Goal: Communication & Community: Share content

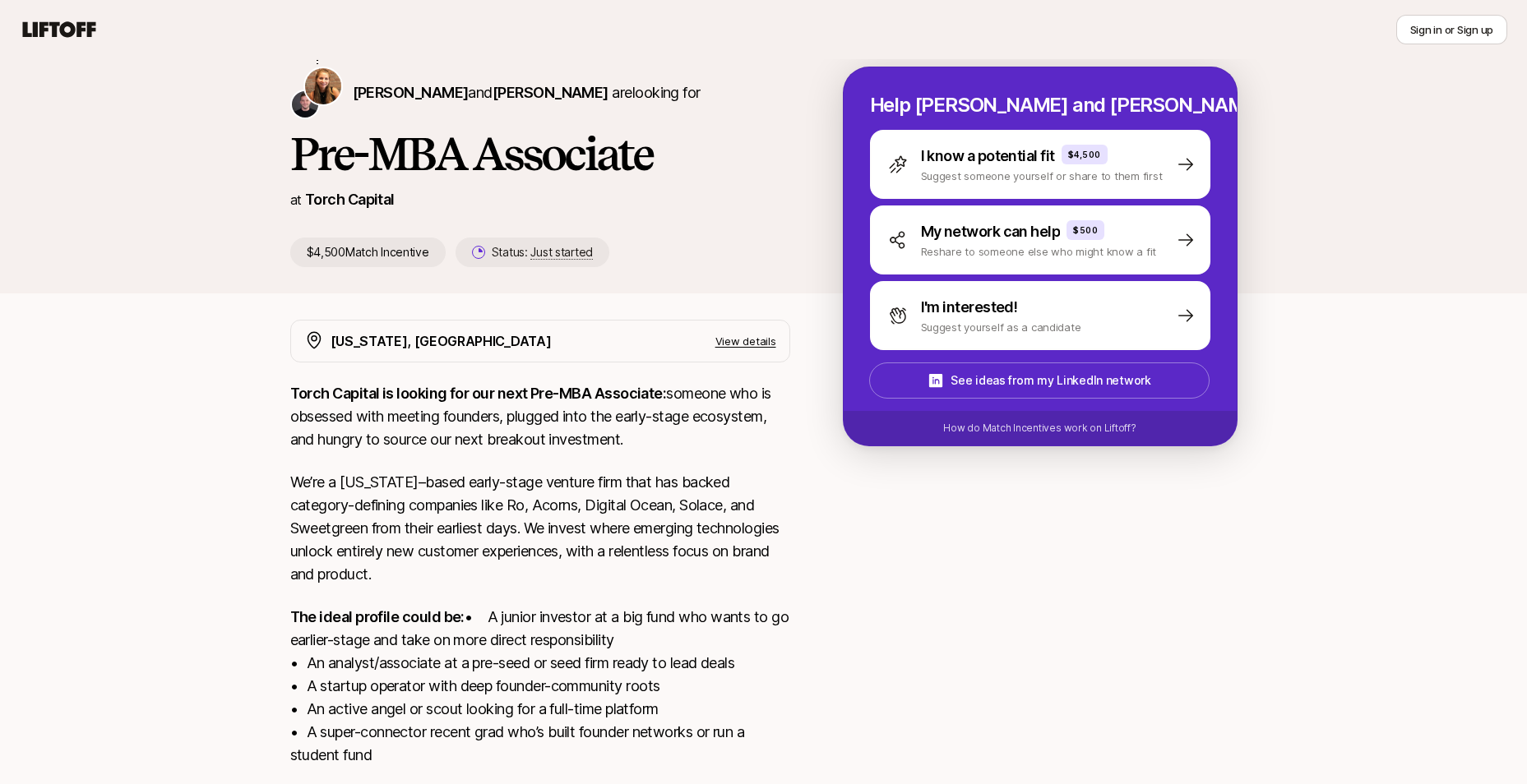
scroll to position [173, 0]
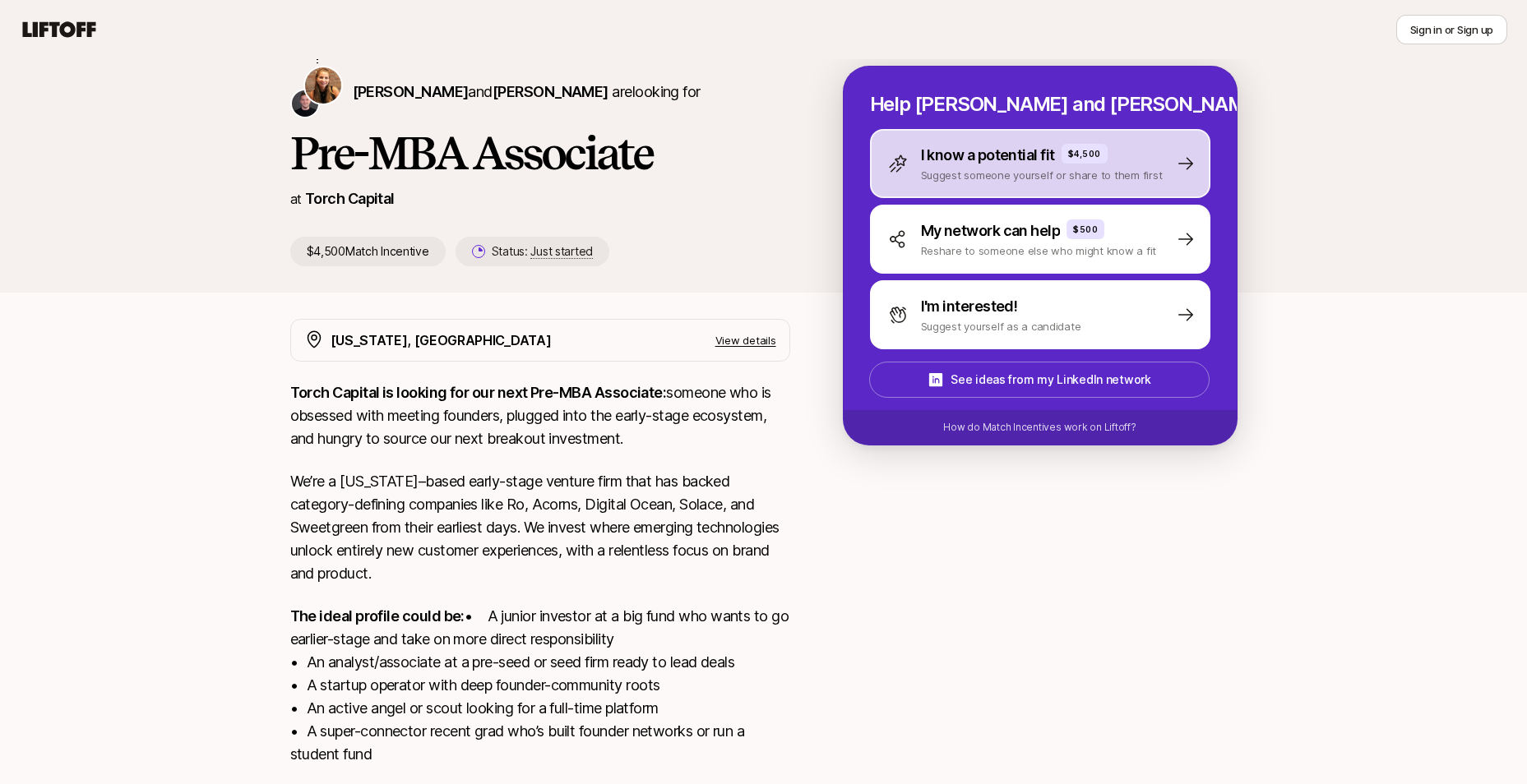
click at [1024, 163] on p "I know a potential fit" at bounding box center [988, 155] width 134 height 23
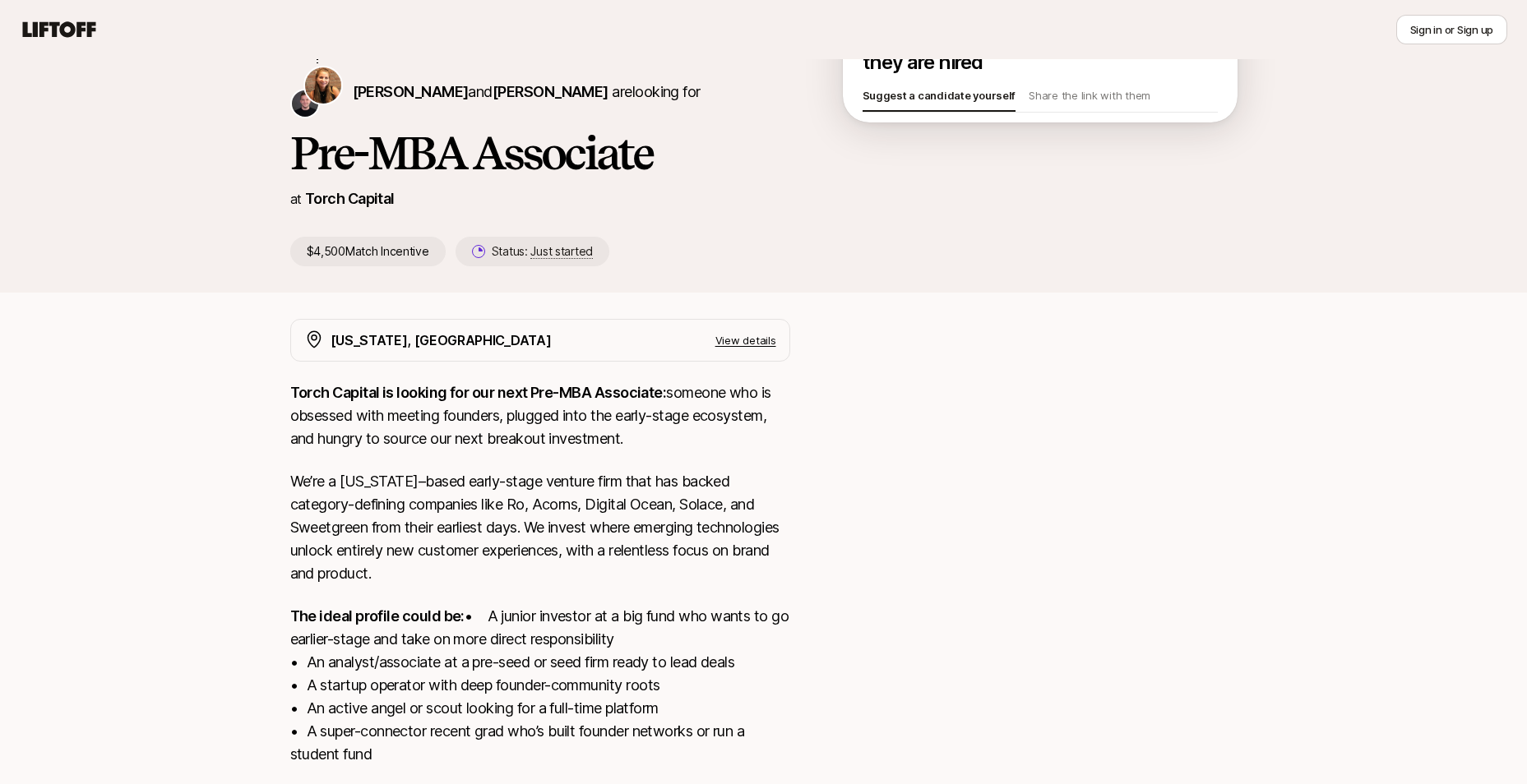
scroll to position [59, 0]
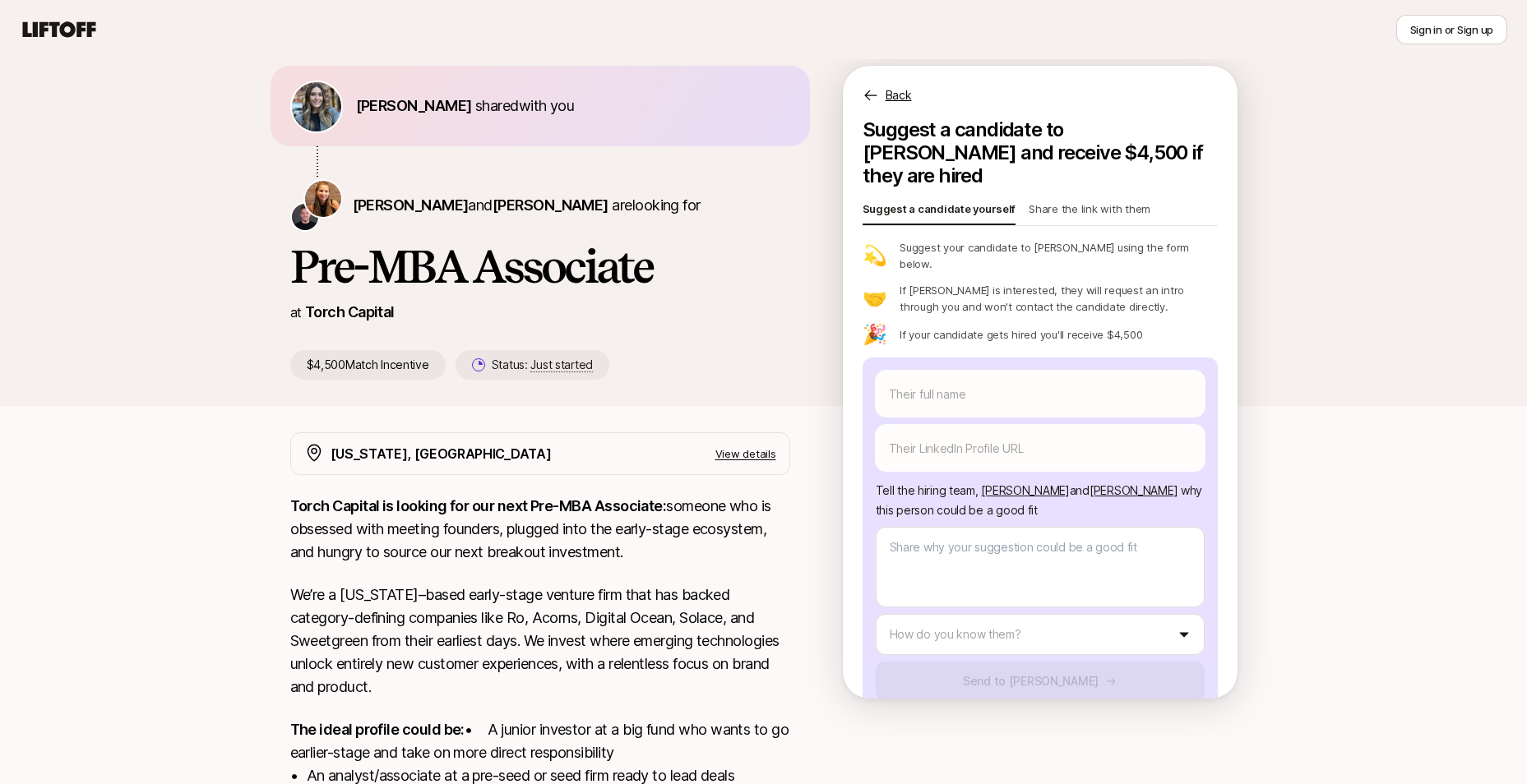
click at [1048, 200] on p "Share the link with them" at bounding box center [1090, 211] width 122 height 23
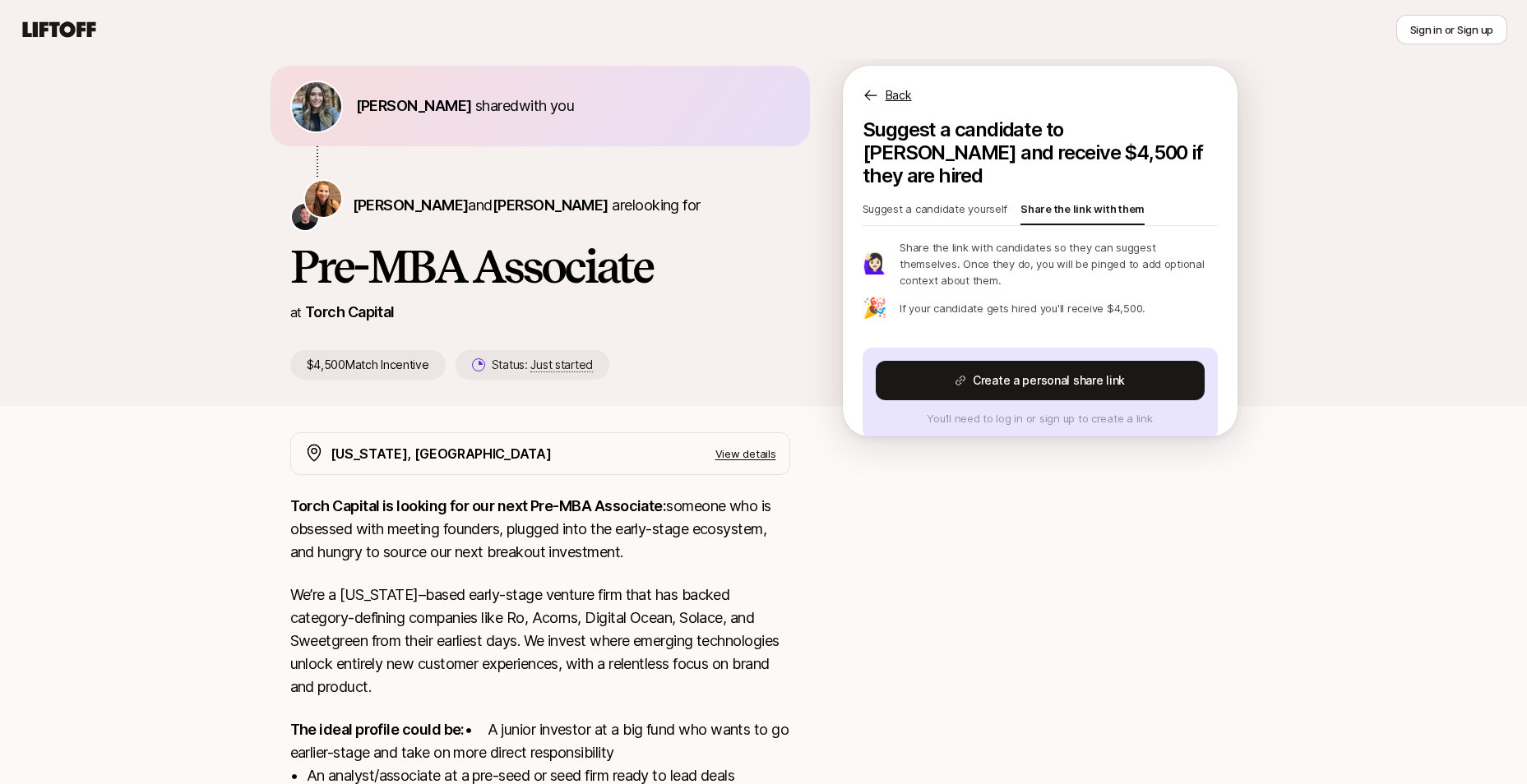
click at [971, 200] on p "Suggest a candidate yourself" at bounding box center [936, 211] width 146 height 23
type textarea "x"
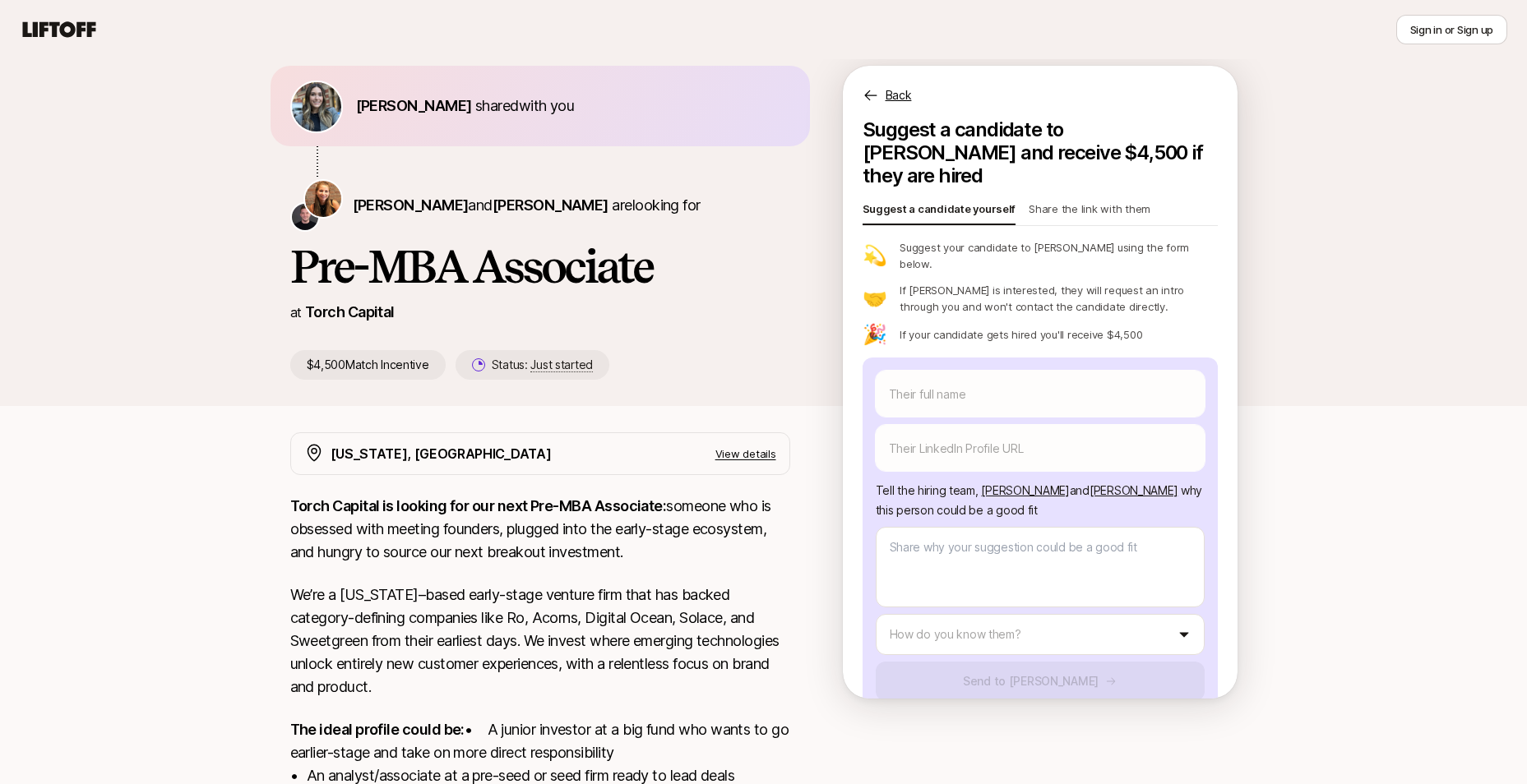
click at [1082, 200] on p "Share the link with them" at bounding box center [1090, 211] width 122 height 23
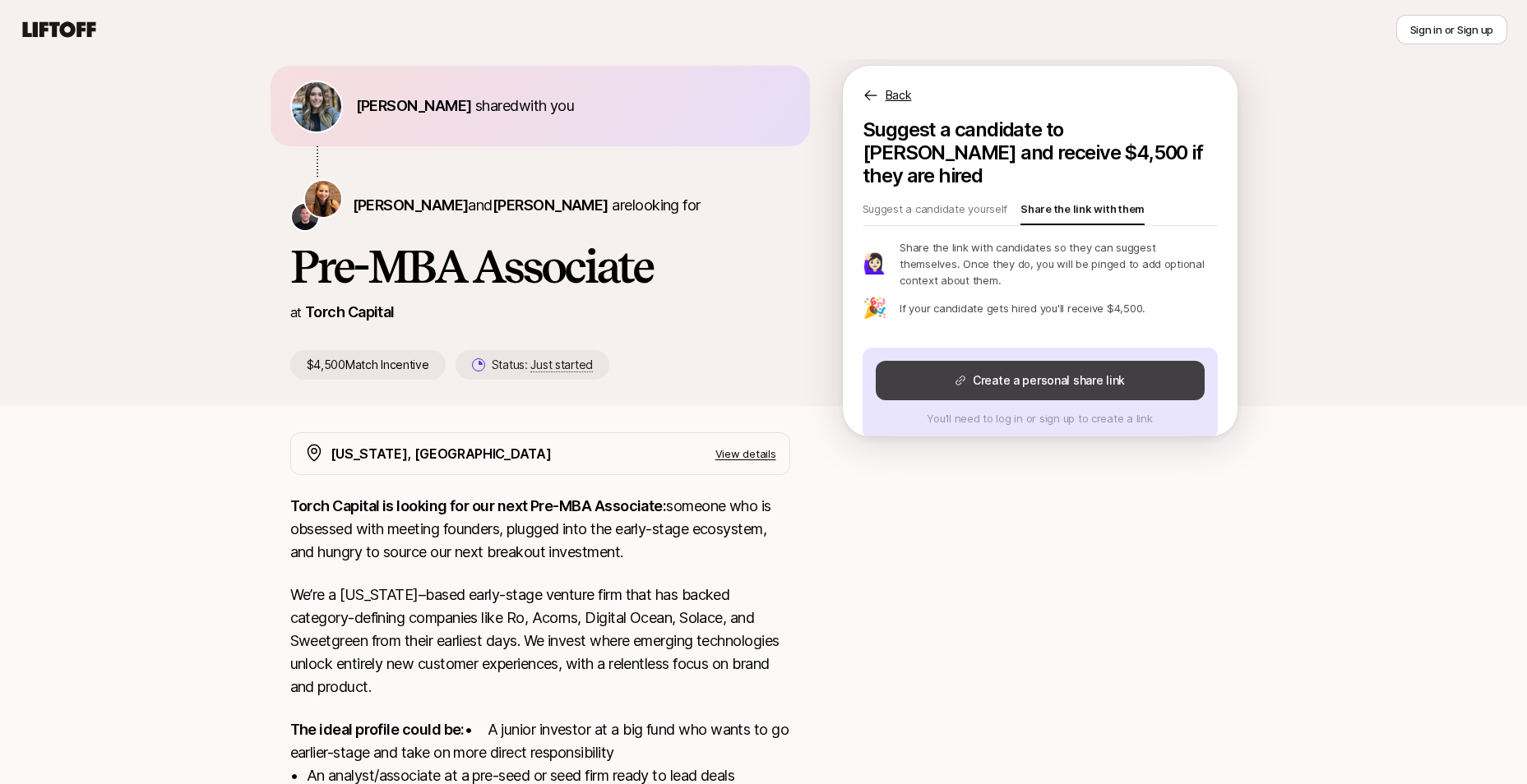
click at [1052, 361] on button "Create a personal share link" at bounding box center [1040, 381] width 329 height 39
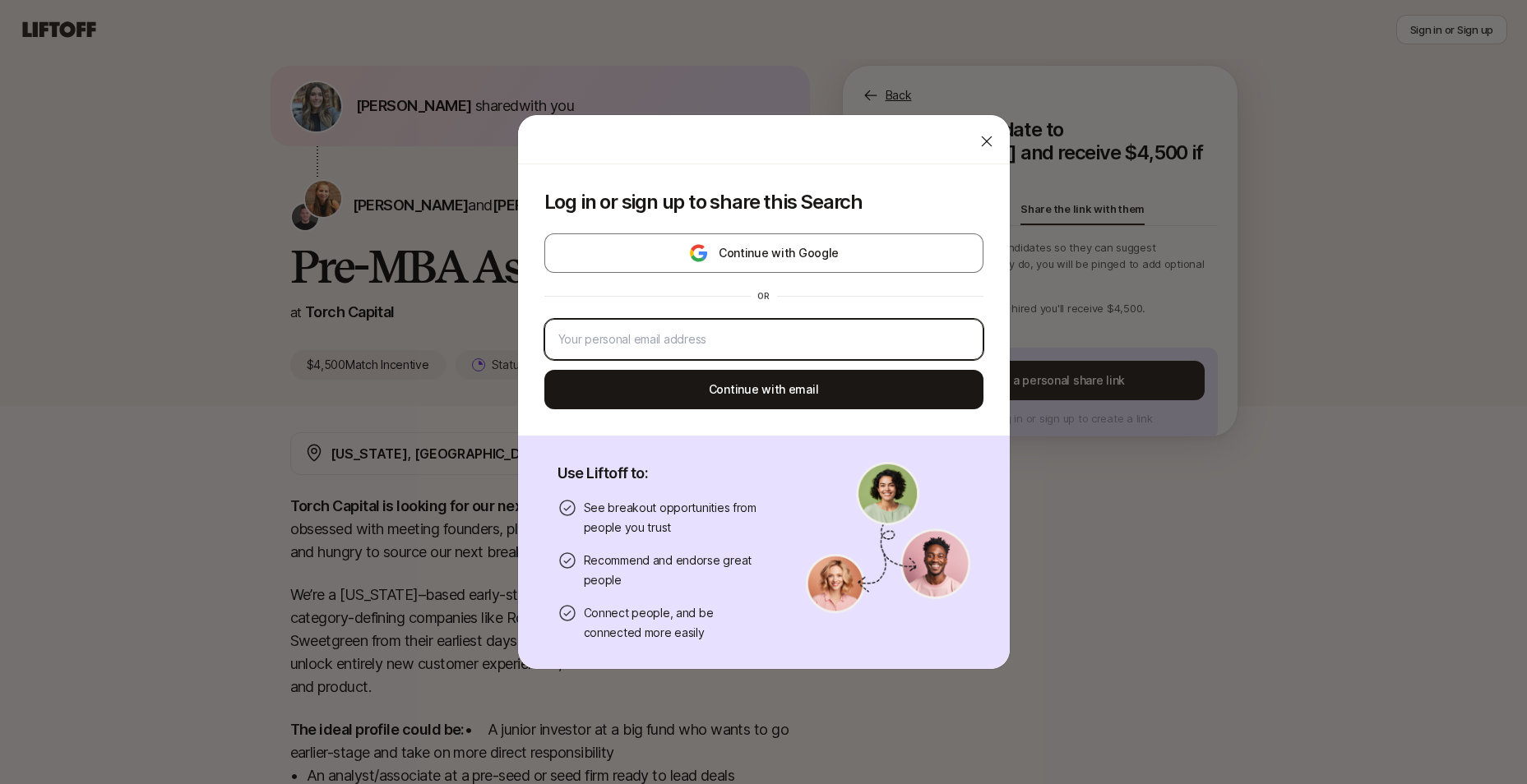
click at [752, 332] on input "email" at bounding box center [764, 339] width 411 height 20
type input "[EMAIL_ADDRESS][DOMAIN_NAME]"
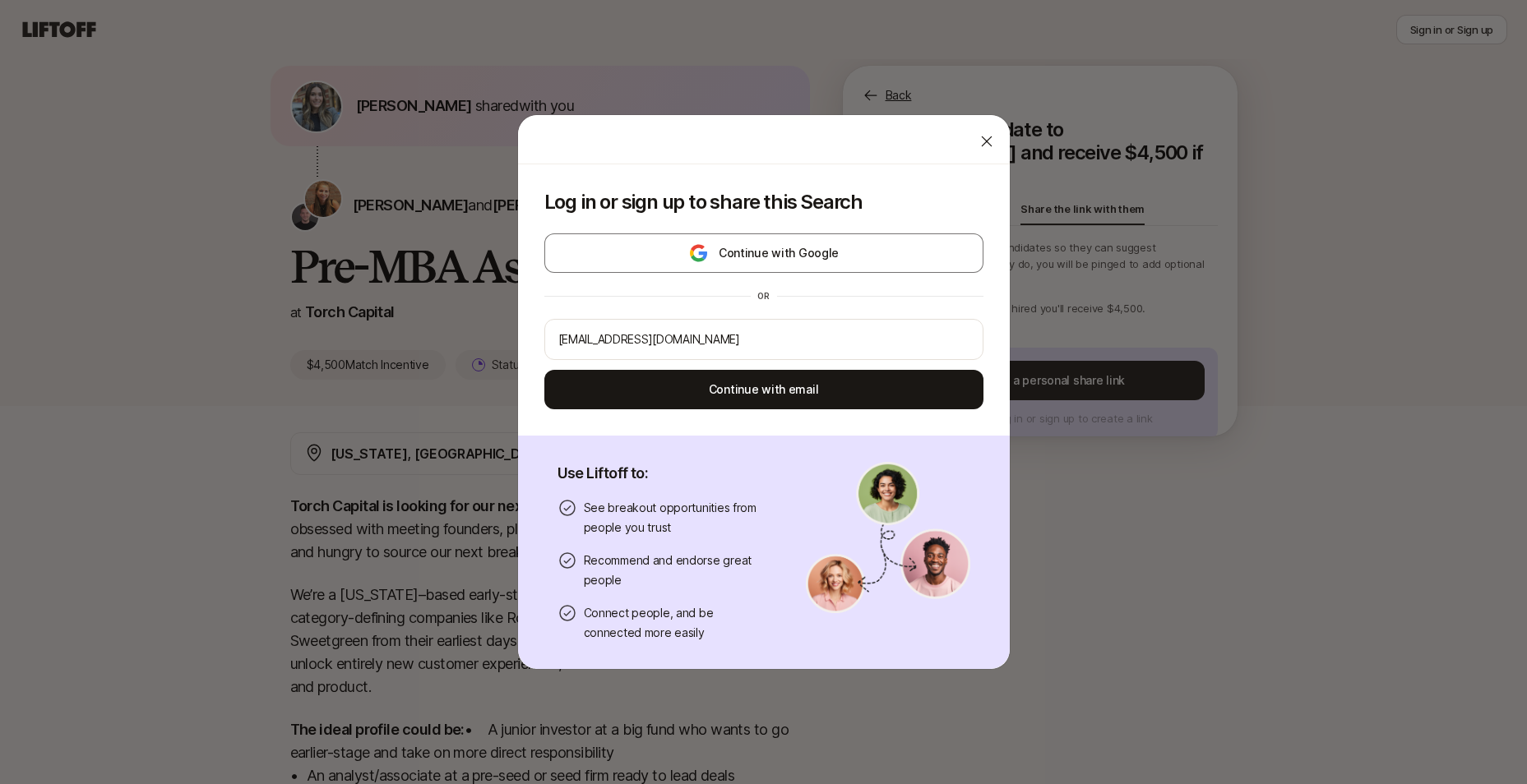
click at [749, 367] on div "Continue with Google or [EMAIL_ADDRESS][DOMAIN_NAME] Continue with email" at bounding box center [764, 322] width 439 height 176
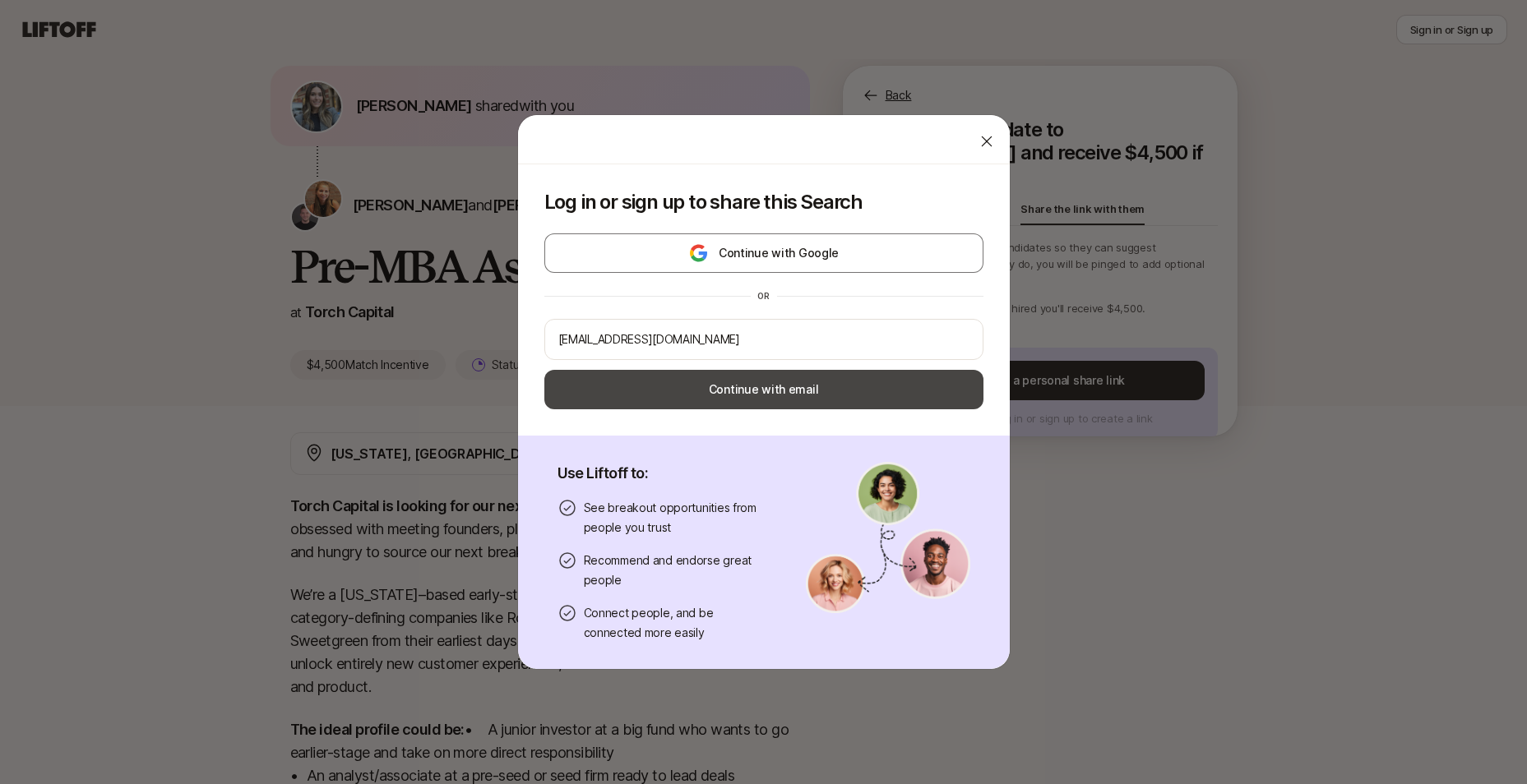
click at [763, 387] on button "Continue with email" at bounding box center [764, 389] width 439 height 39
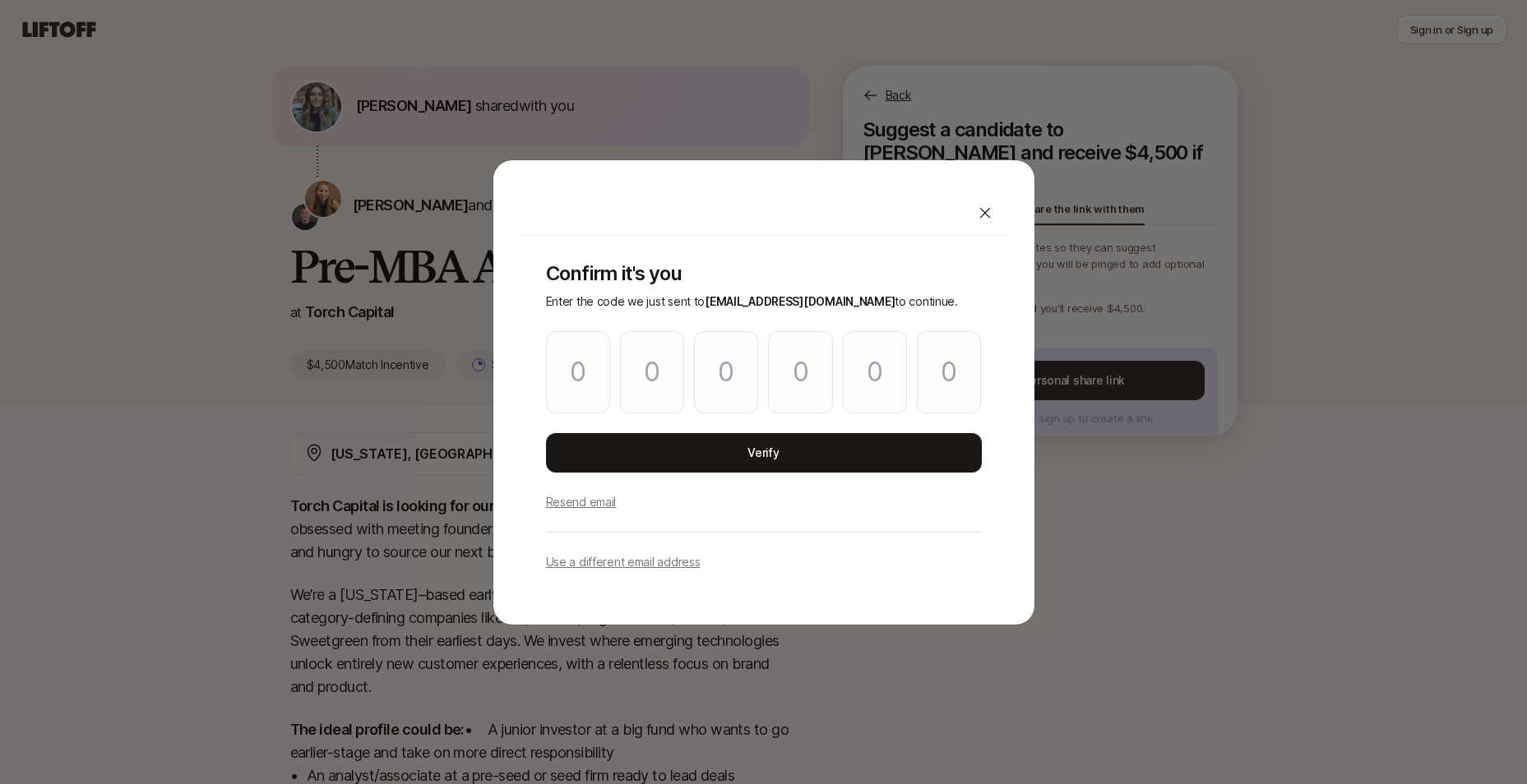
type input "1"
type input "2"
type input "1"
type input "4"
type input "8"
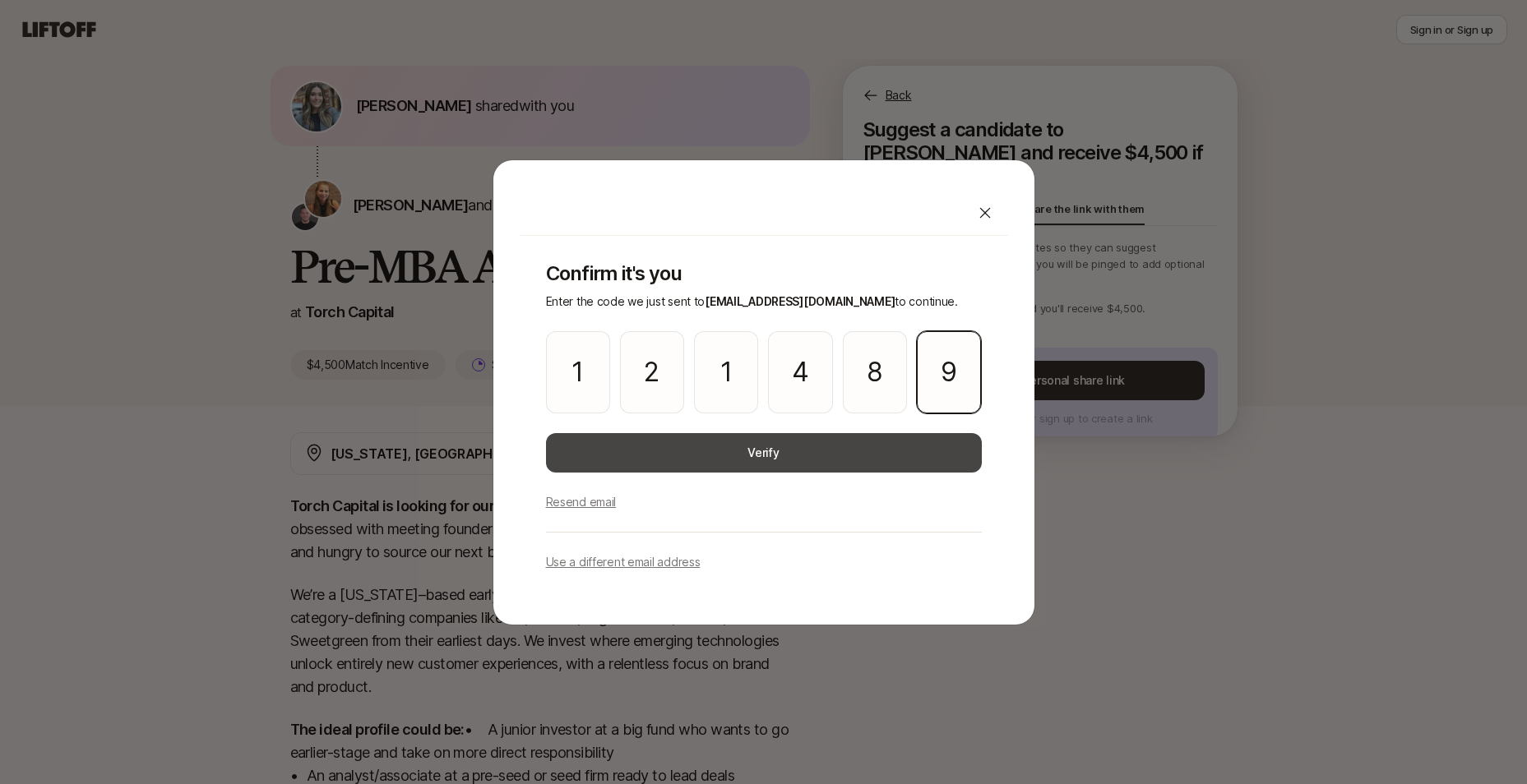
type input "9"
click at [661, 463] on button "Verify" at bounding box center [764, 453] width 436 height 39
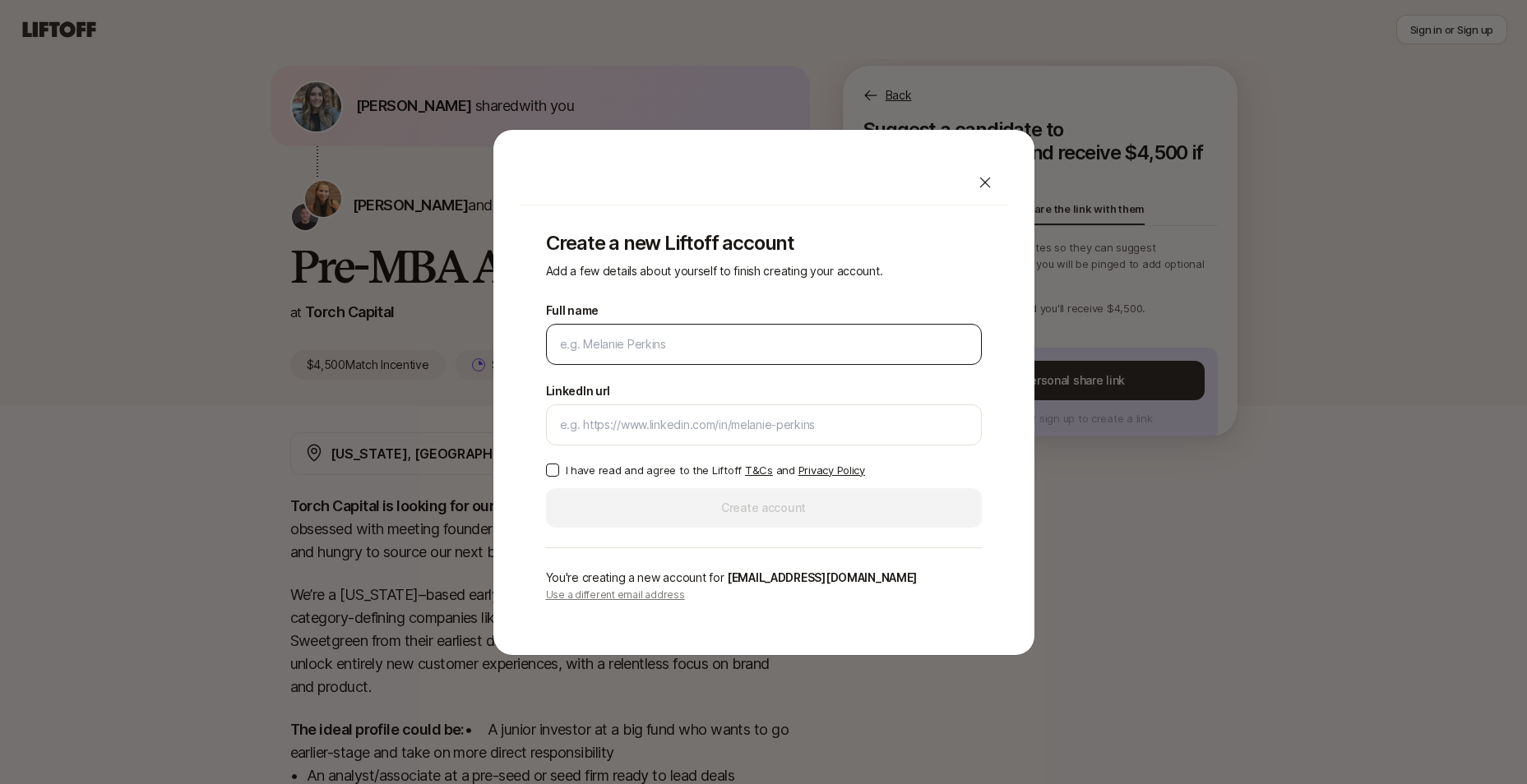
click at [702, 347] on input "Full name" at bounding box center [764, 344] width 407 height 20
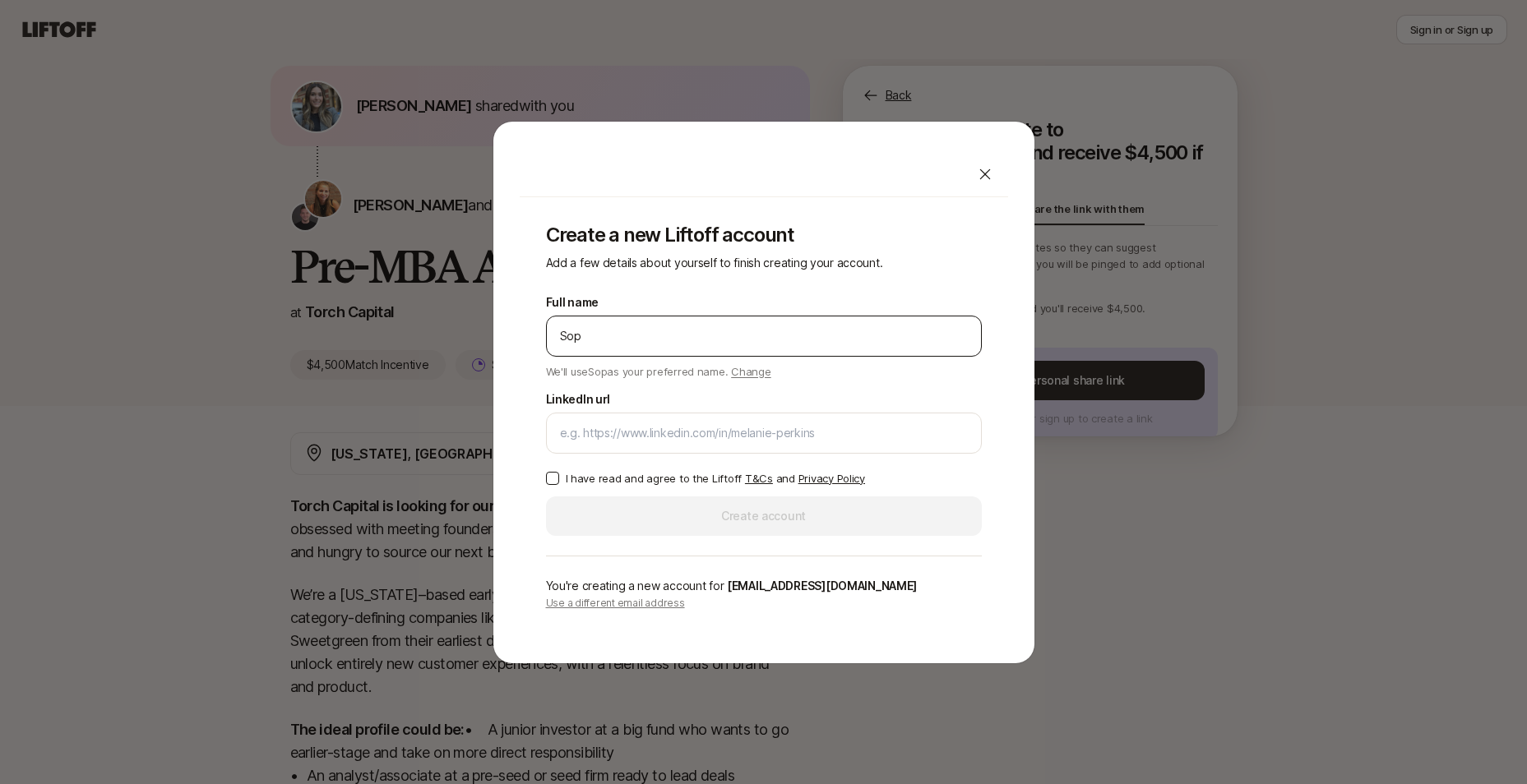
click at [702, 347] on div "Sop" at bounding box center [764, 336] width 436 height 41
click at [651, 347] on div "Sop" at bounding box center [764, 336] width 436 height 41
click at [635, 332] on input "Sop" at bounding box center [764, 336] width 407 height 20
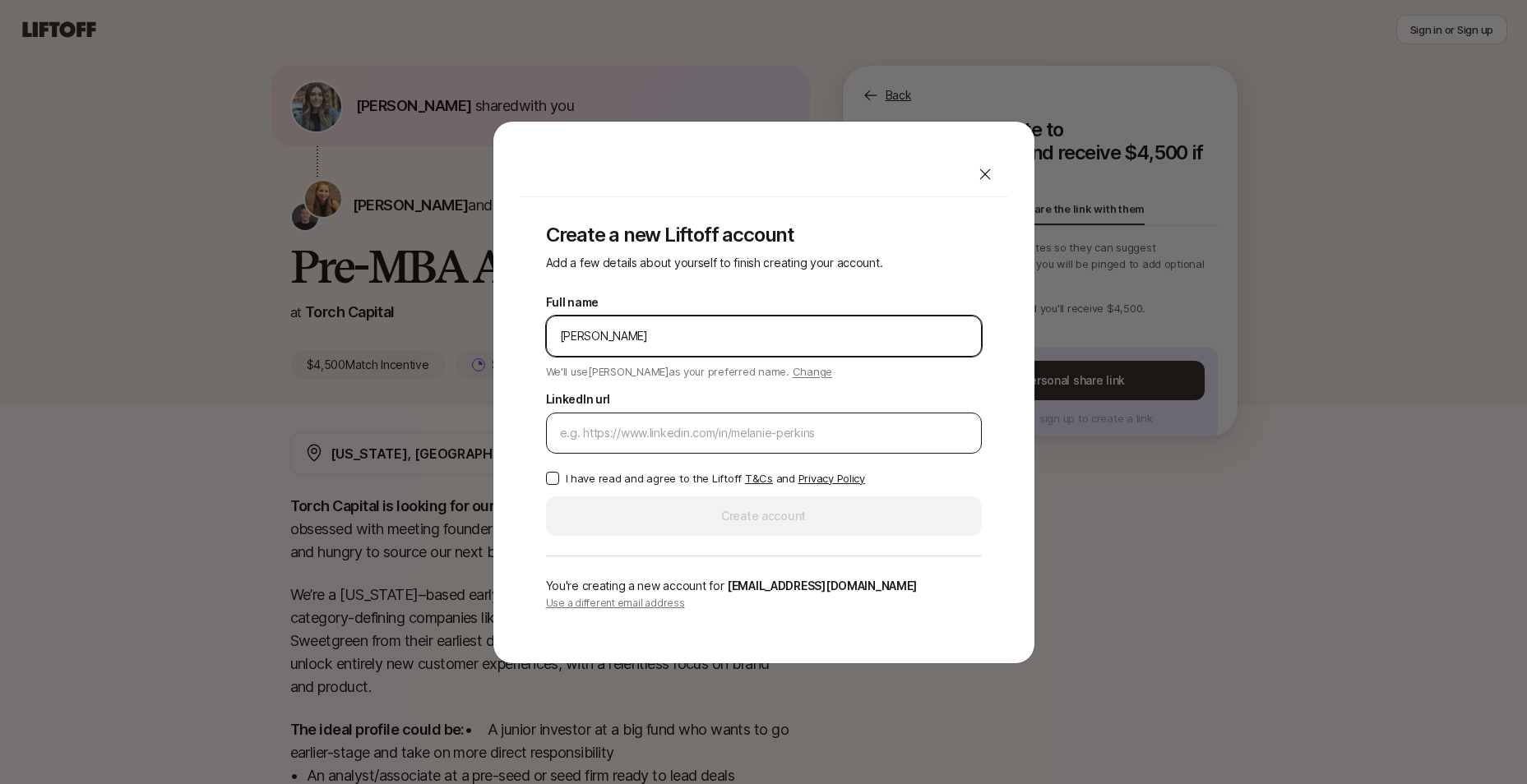
type input "[PERSON_NAME]"
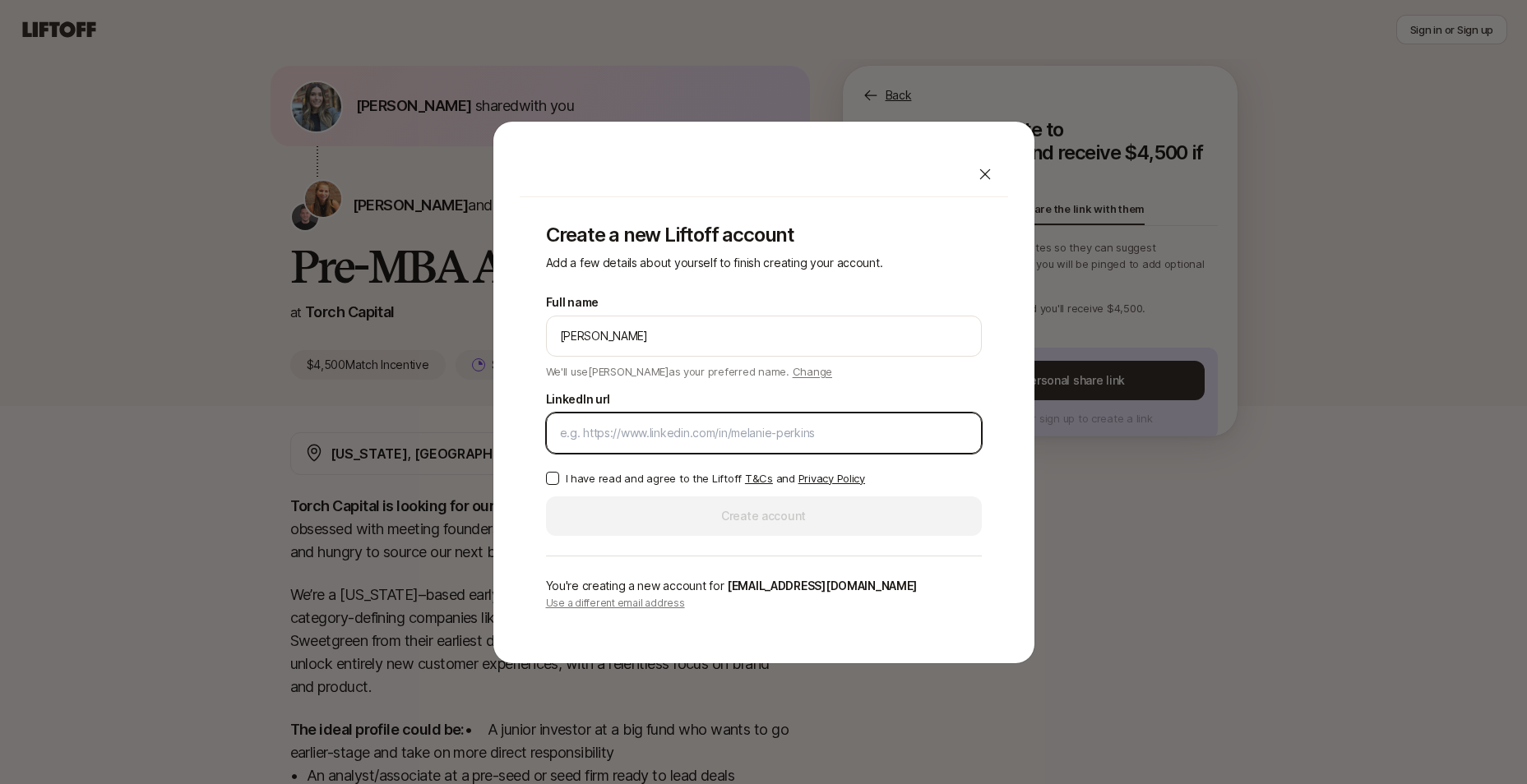
click at [635, 442] on input "LinkedIn url" at bounding box center [764, 433] width 407 height 20
click at [793, 420] on div at bounding box center [764, 433] width 436 height 41
click at [787, 436] on input "LinkedIn url" at bounding box center [764, 433] width 407 height 20
paste input "[URL][DOMAIN_NAME][PERSON_NAME]"
type input "[URL][DOMAIN_NAME][PERSON_NAME]"
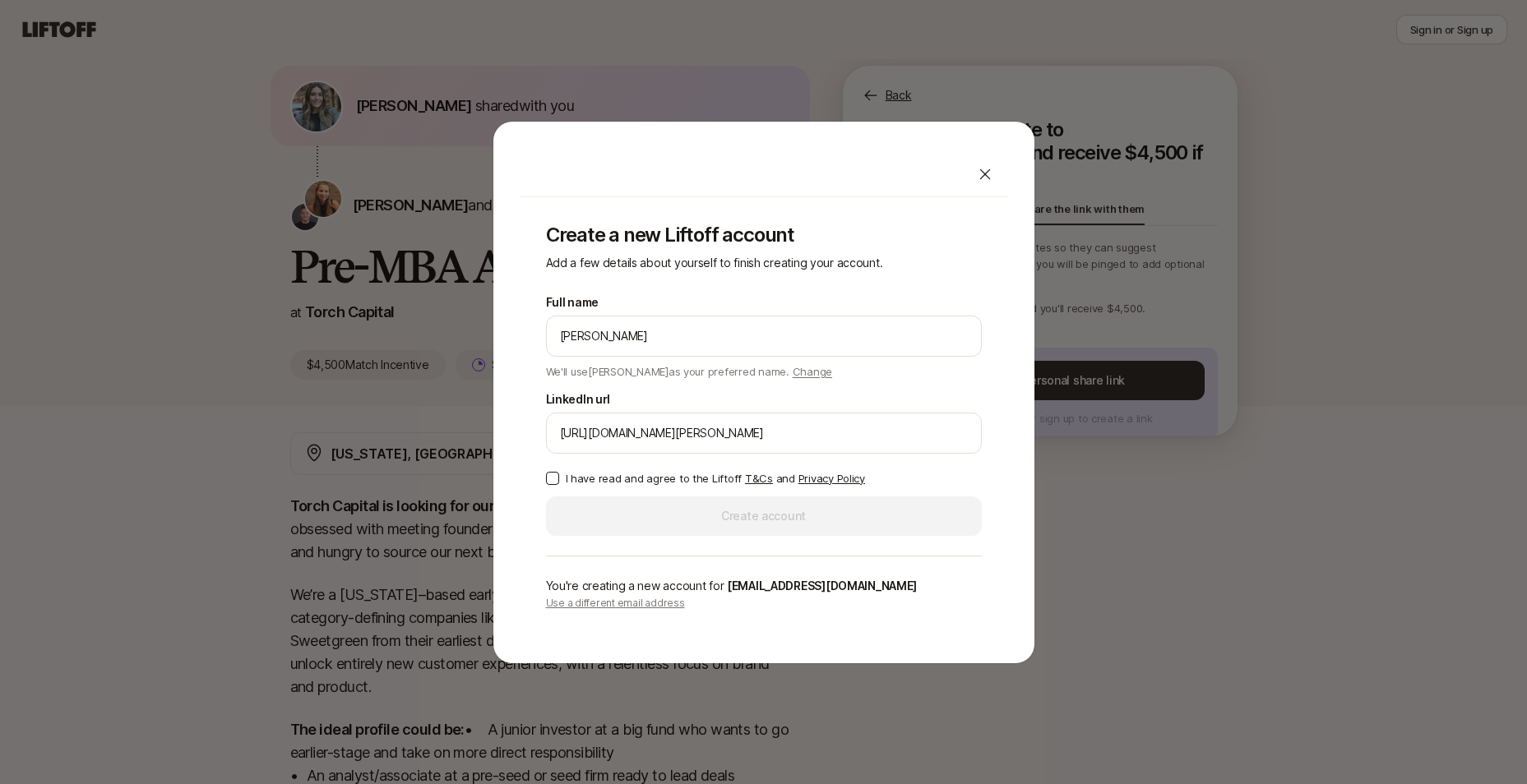
click at [601, 479] on p "I have read and agree to the Liftoff T&Cs and Privacy Policy" at bounding box center [716, 478] width 300 height 16
click at [559, 479] on button "I have read and agree to the Liftoff T&Cs and Privacy Policy" at bounding box center [552, 478] width 13 height 13
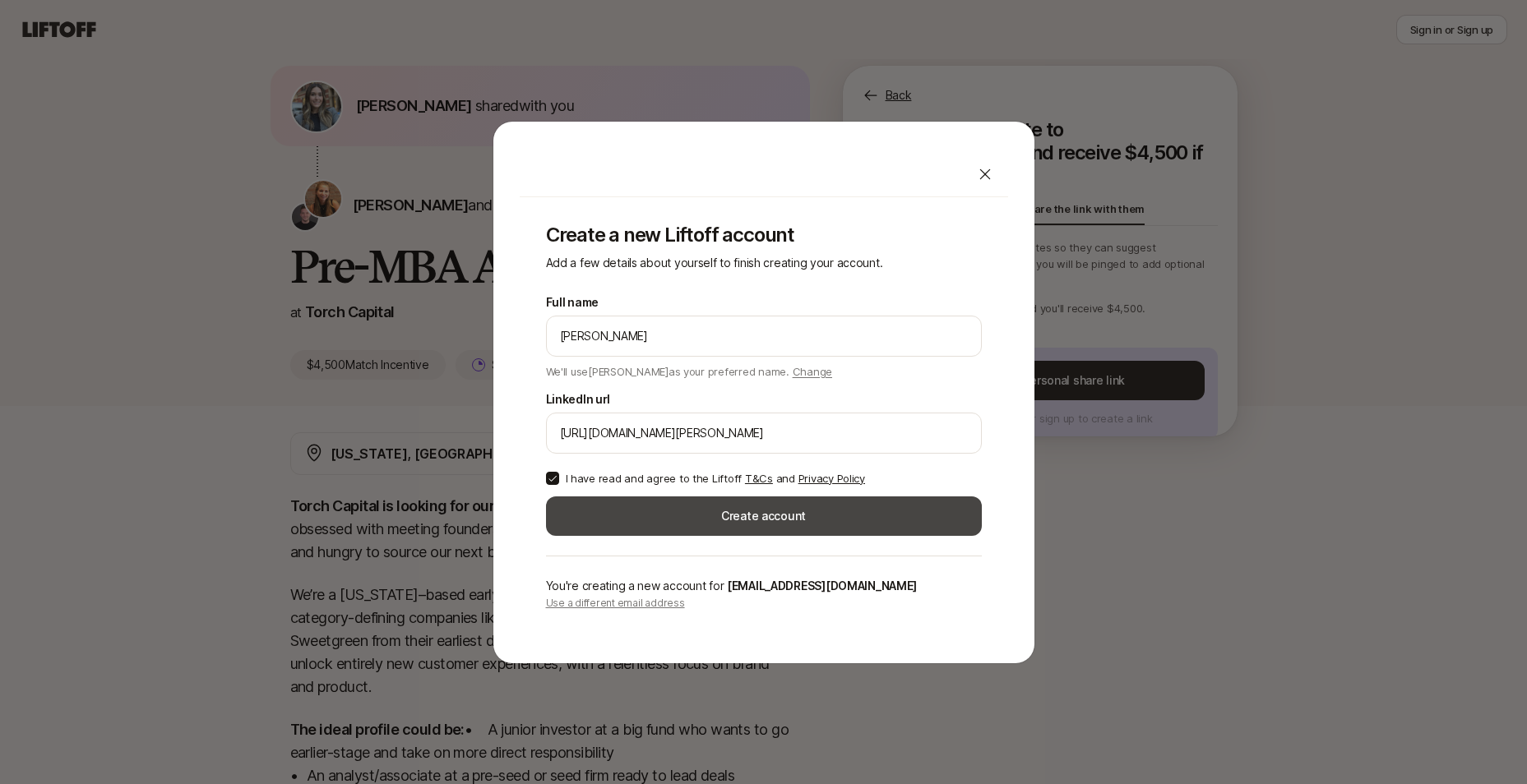
click at [681, 508] on button "Create account" at bounding box center [764, 516] width 436 height 39
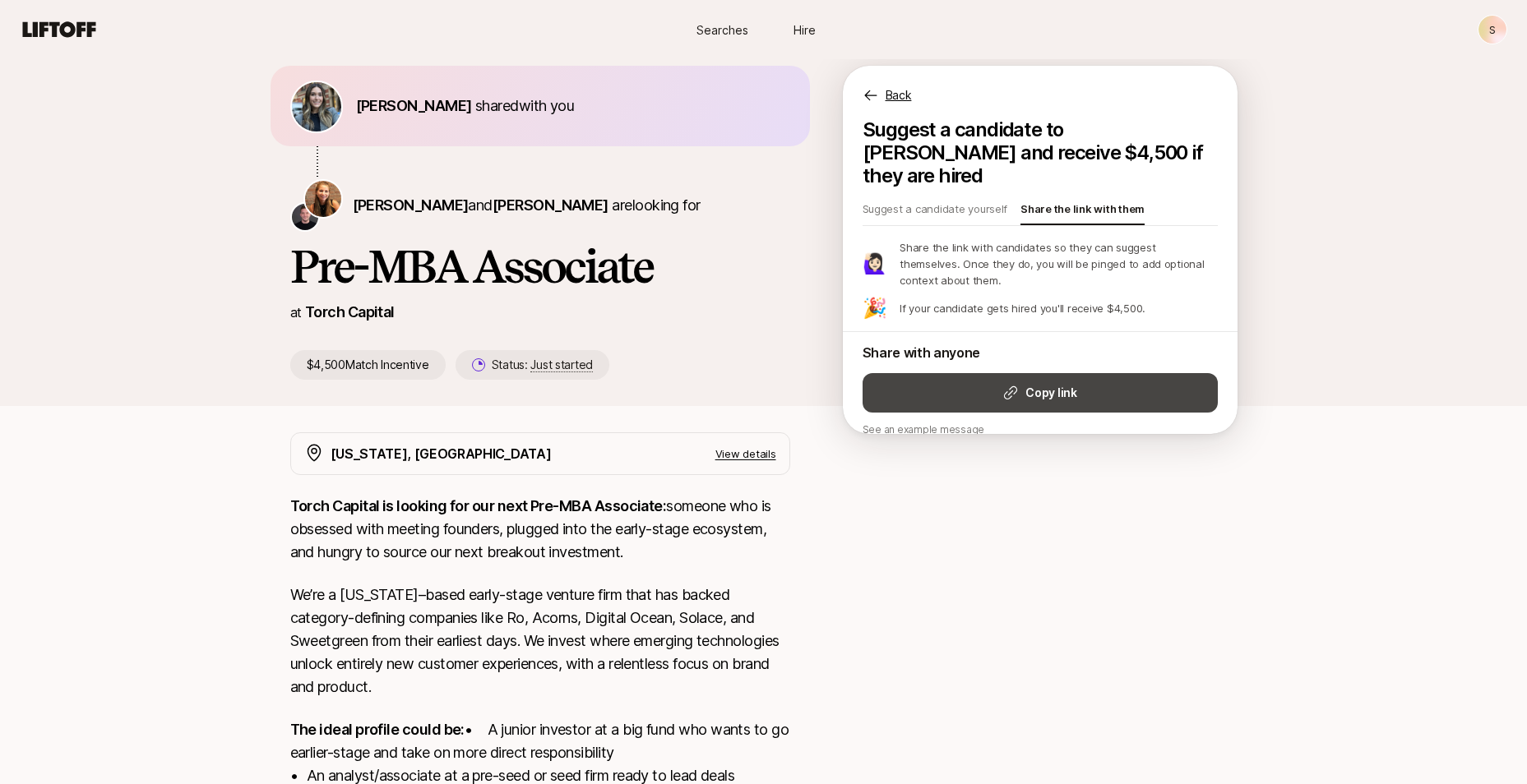
click at [1025, 383] on strong "Copy link" at bounding box center [1051, 393] width 51 height 20
